Goal: Transaction & Acquisition: Obtain resource

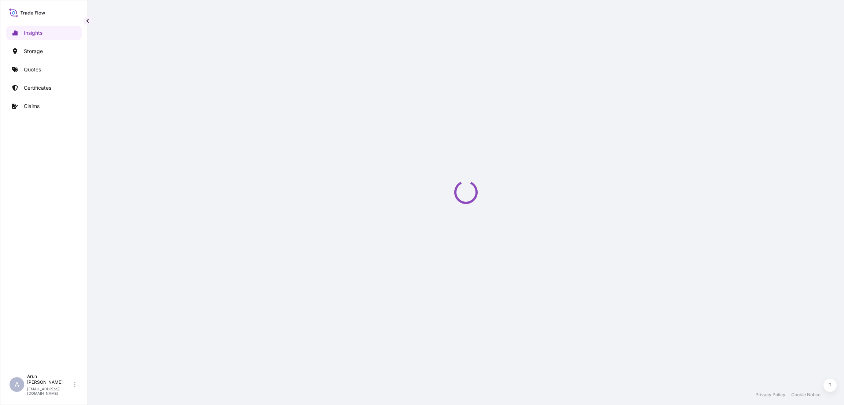
select select "2025"
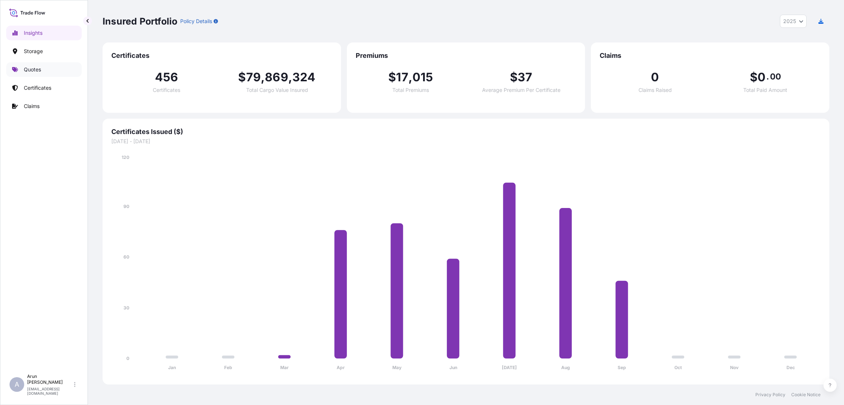
click at [30, 66] on p "Quotes" at bounding box center [32, 69] width 17 height 7
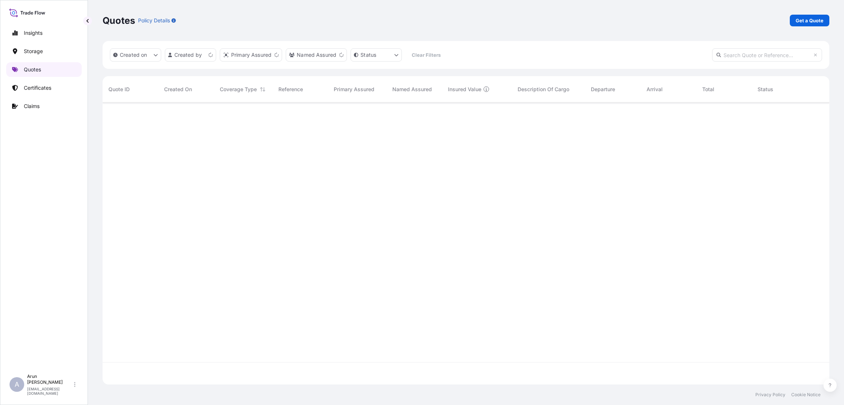
scroll to position [278, 718]
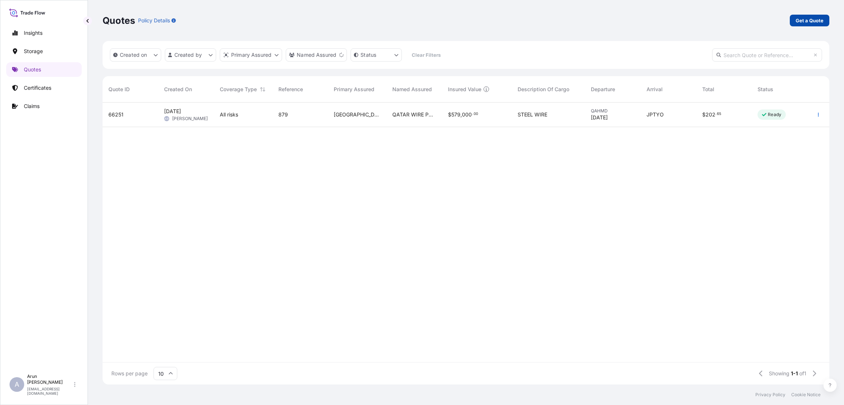
click at [807, 22] on p "Get a Quote" at bounding box center [809, 20] width 28 height 7
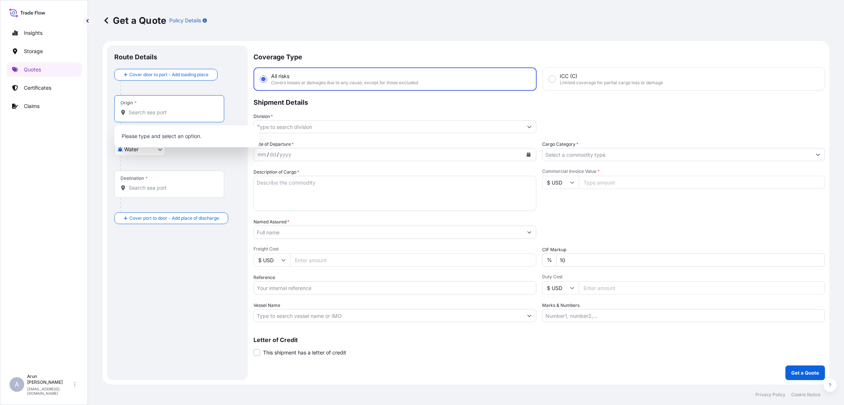
click at [149, 111] on input "Origin *" at bounding box center [172, 112] width 86 height 7
click at [159, 147] on body "0 options available. Insights Storage Quotes Certificates Claims A [PERSON_NAME…" at bounding box center [422, 202] width 844 height 405
click at [149, 196] on div "Inland" at bounding box center [139, 194] width 45 height 13
select select "Inland"
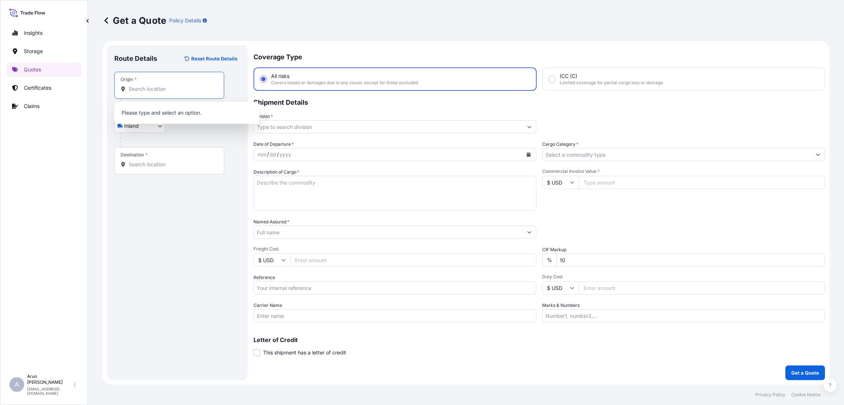
click at [152, 90] on input "Origin *" at bounding box center [172, 88] width 86 height 7
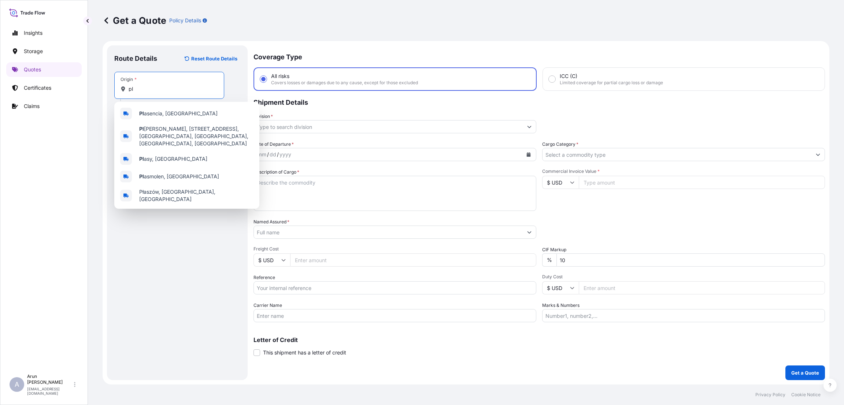
type input "p"
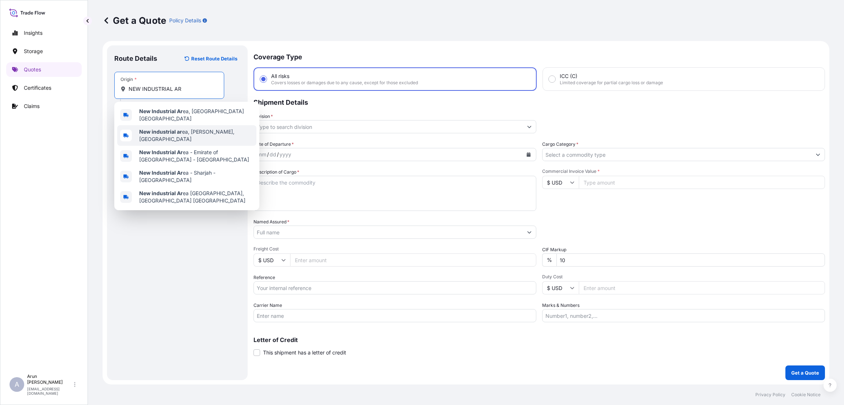
click at [187, 130] on span "New industrial ar ea, Ar-Rayyan, [GEOGRAPHIC_DATA]" at bounding box center [196, 135] width 114 height 15
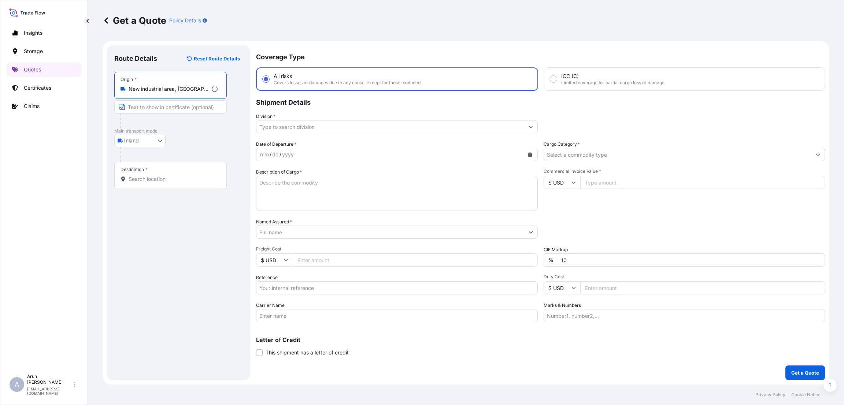
type input "New industrial area, [GEOGRAPHIC_DATA], [GEOGRAPHIC_DATA]"
click at [185, 107] on input "Text to appear on certificate" at bounding box center [169, 106] width 110 height 13
type input "PLASTO PACK FACTORY WLL"
click at [163, 177] on input "Destination *" at bounding box center [172, 178] width 86 height 7
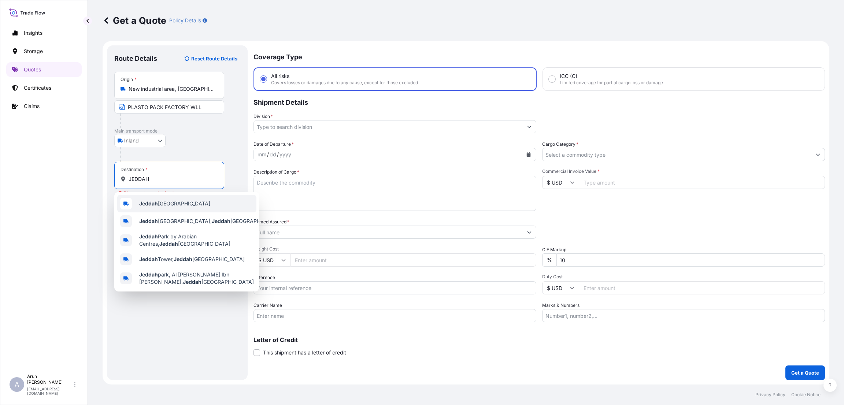
click at [194, 199] on div "Jeddah [GEOGRAPHIC_DATA]" at bounding box center [186, 204] width 139 height 18
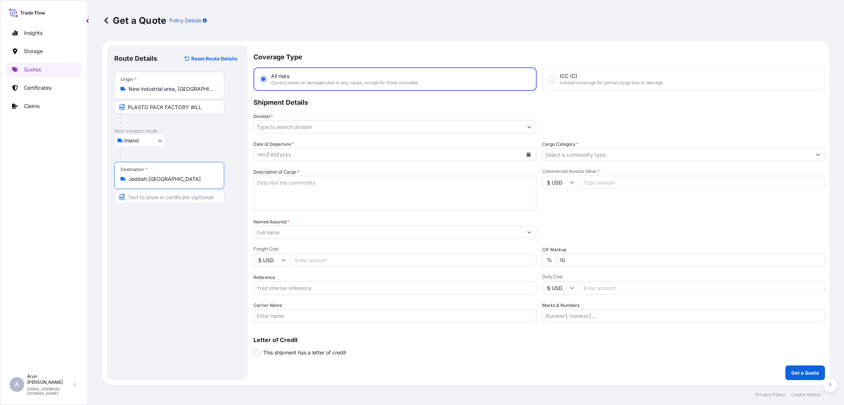
type input "Jeddah [GEOGRAPHIC_DATA]"
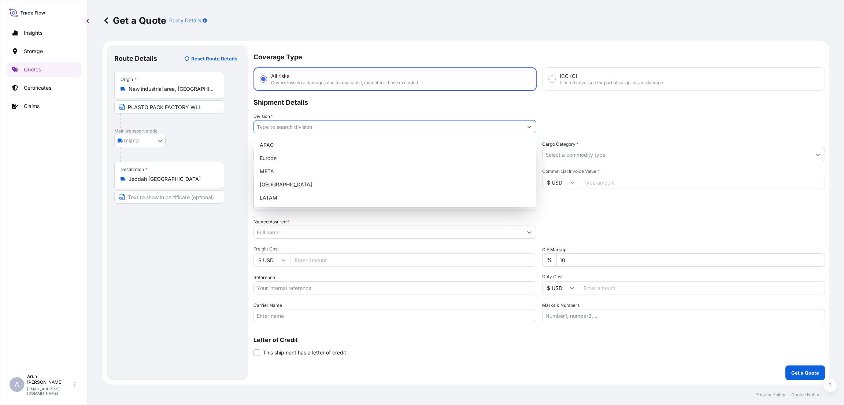
click at [312, 129] on input "Division *" at bounding box center [388, 126] width 269 height 13
click at [315, 167] on div "META" at bounding box center [395, 171] width 276 height 13
type input "META"
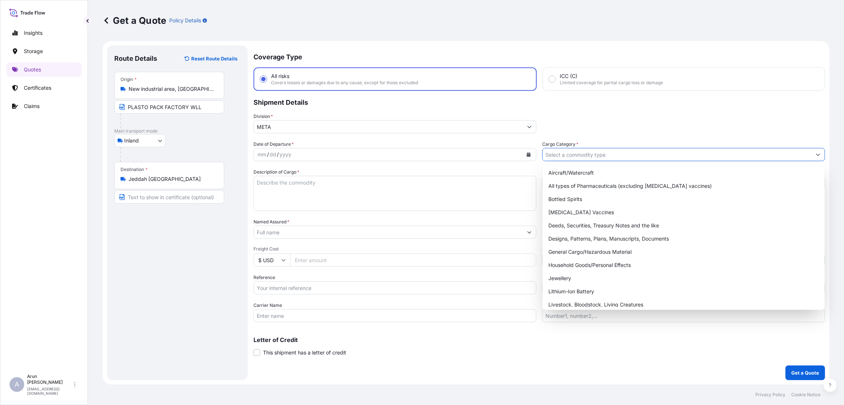
click at [617, 154] on input "Cargo Category *" at bounding box center [676, 154] width 269 height 13
click at [599, 246] on div "General Cargo/Hazardous Material" at bounding box center [683, 251] width 276 height 13
type input "General Cargo/Hazardous Material"
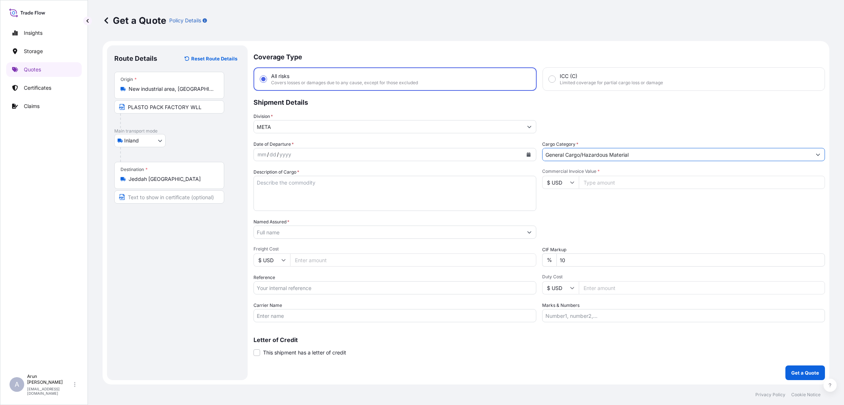
click at [528, 154] on icon "Calendar" at bounding box center [529, 154] width 4 height 4
click at [261, 230] on div "14" at bounding box center [266, 229] width 13 height 13
click at [313, 177] on textarea "Description of Cargo *" at bounding box center [394, 193] width 283 height 35
type textarea "PVC"
click at [601, 182] on input "Commercial Invoice Value *" at bounding box center [702, 182] width 246 height 13
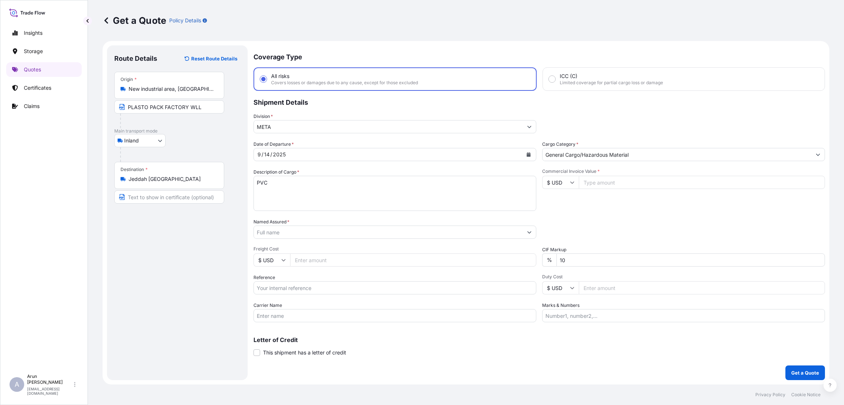
click at [574, 183] on icon at bounding box center [572, 182] width 4 height 4
click at [560, 110] on div "﷼ SAR" at bounding box center [560, 103] width 31 height 14
type input "﷼ SAR"
click at [628, 181] on input "Commercial Invoice Value *" at bounding box center [702, 182] width 246 height 13
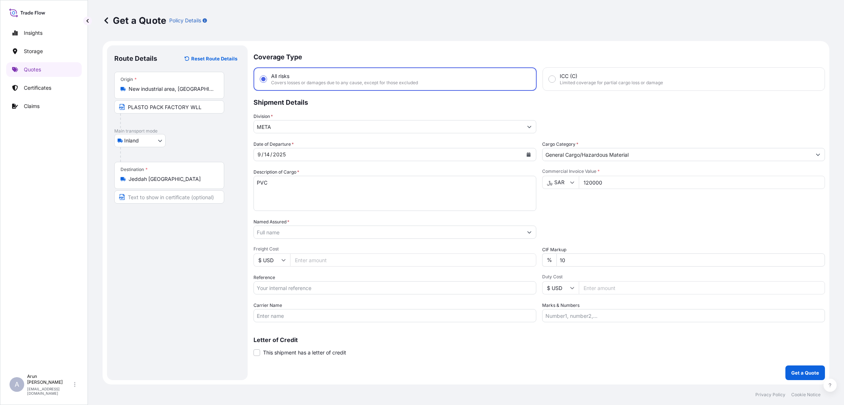
type input "120000"
click at [286, 259] on input "$ USD" at bounding box center [271, 259] width 37 height 13
click at [276, 226] on div "﷼ SAR" at bounding box center [271, 219] width 31 height 14
type input "﷼ SAR"
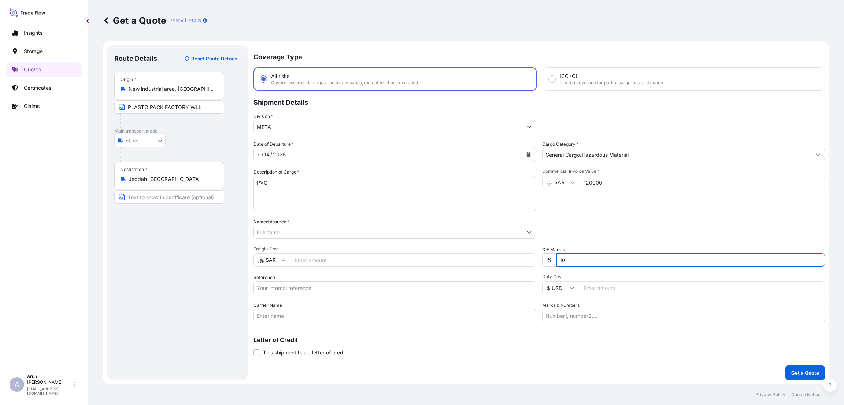
drag, startPoint x: 562, startPoint y: 260, endPoint x: 537, endPoint y: 303, distance: 49.6
click at [557, 266] on div "% 10" at bounding box center [683, 259] width 283 height 13
type input "0"
click at [346, 289] on input "Reference" at bounding box center [394, 287] width 283 height 13
type input "134/25"
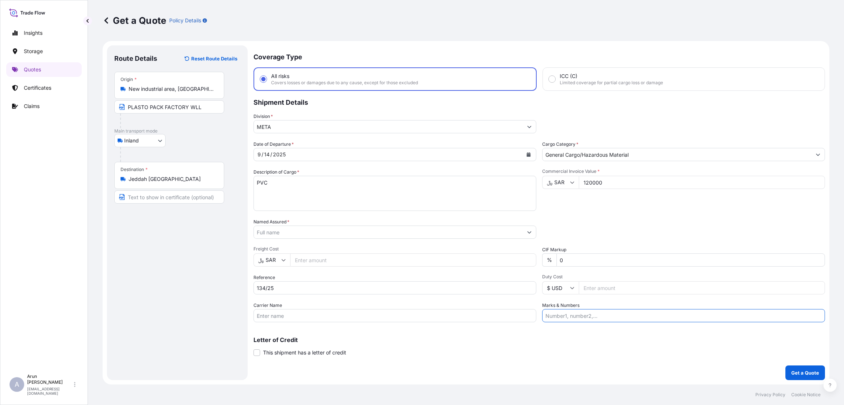
click at [573, 313] on input "Marks & Numbers" at bounding box center [683, 315] width 283 height 13
type input "INVOICE NUMBER:134/25 DATE:08-09-2025"
click at [797, 373] on p "Get a Quote" at bounding box center [805, 372] width 28 height 7
click at [351, 229] on input "Named Assured *" at bounding box center [388, 232] width 269 height 13
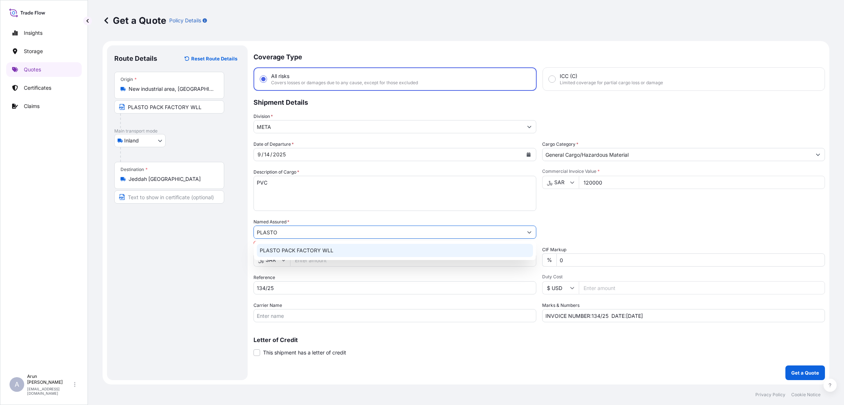
click at [346, 250] on div "PLASTO PACK FACTORY WLL" at bounding box center [395, 250] width 276 height 13
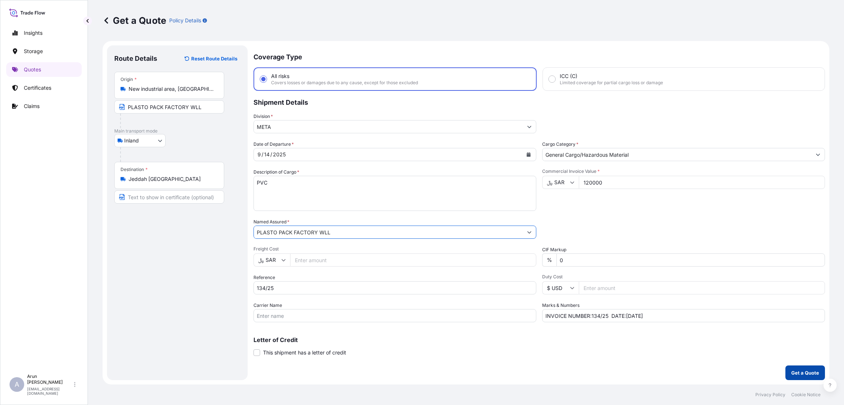
type input "PLASTO PACK FACTORY WLL"
click at [812, 371] on p "Get a Quote" at bounding box center [805, 372] width 28 height 7
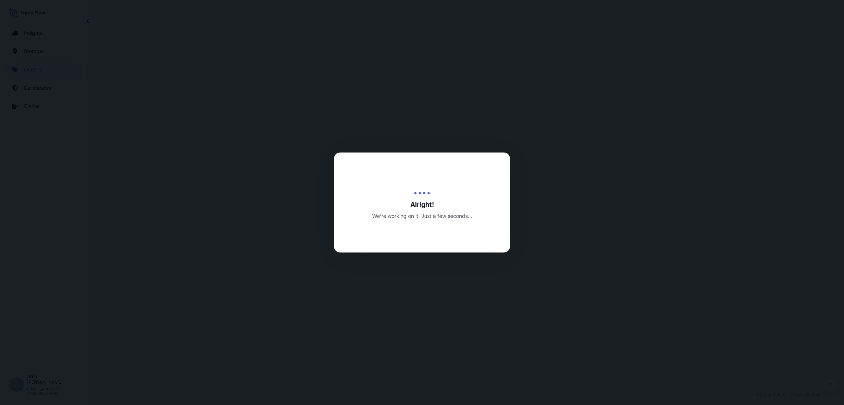
select select "Inland"
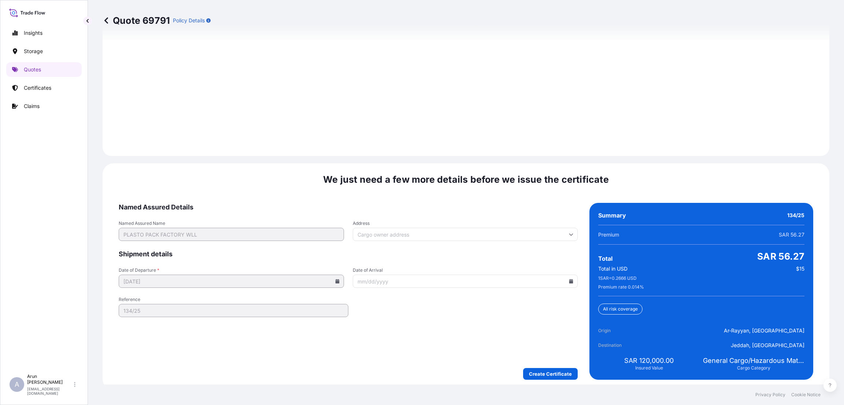
scroll to position [1013, 0]
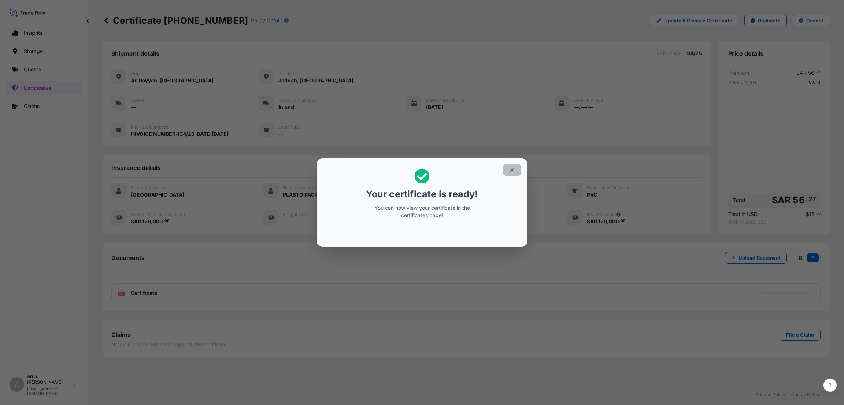
click at [514, 167] on icon "button" at bounding box center [512, 170] width 7 height 7
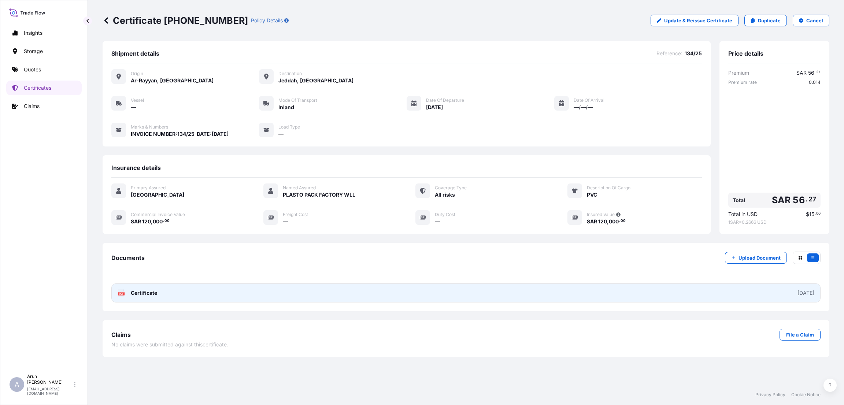
click at [183, 292] on link "PDF Certificate 2025-09-14" at bounding box center [465, 292] width 709 height 19
